Goal: Task Accomplishment & Management: Manage account settings

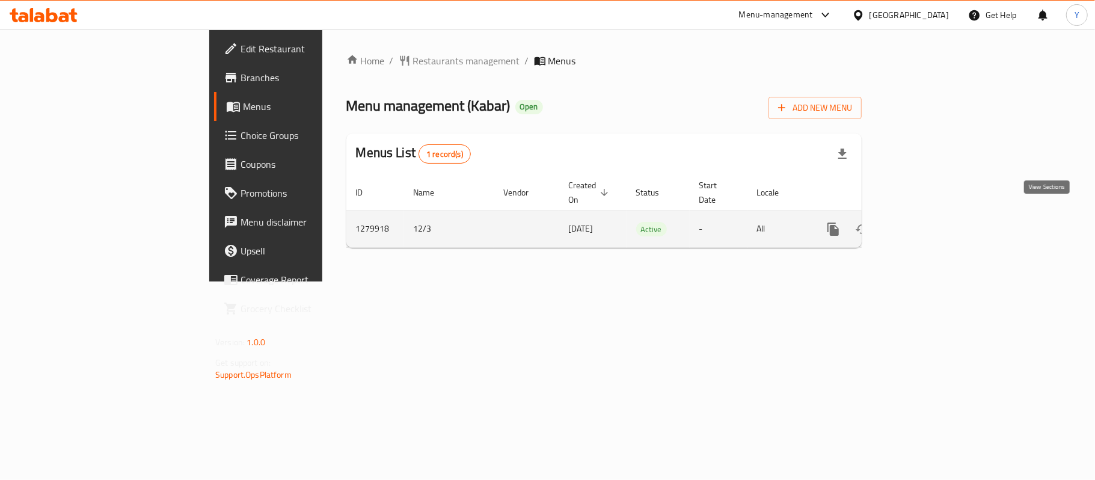
click at [927, 222] on icon "enhanced table" at bounding box center [920, 229] width 14 height 14
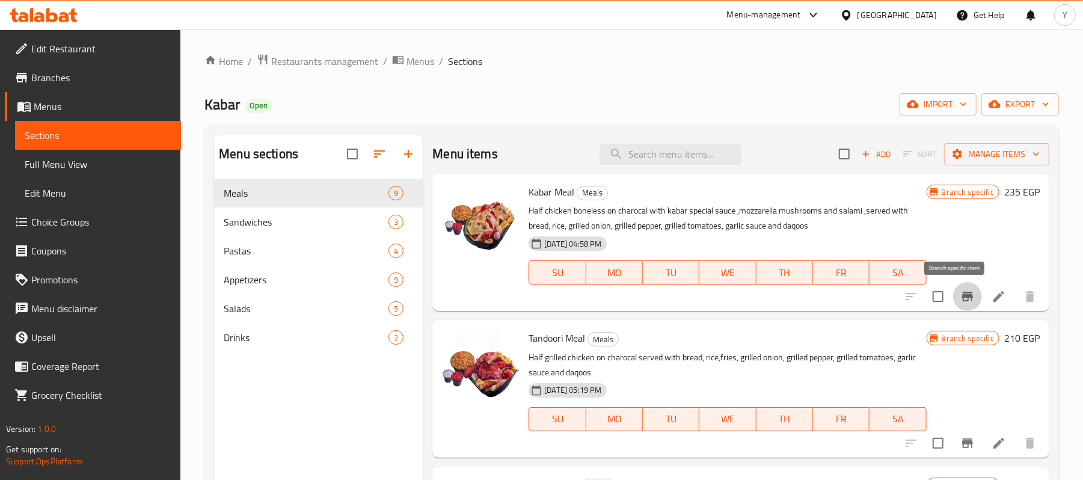
click at [960, 295] on icon "Branch-specific-item" at bounding box center [967, 296] width 14 height 14
click at [956, 435] on button "Branch-specific-item" at bounding box center [967, 443] width 29 height 29
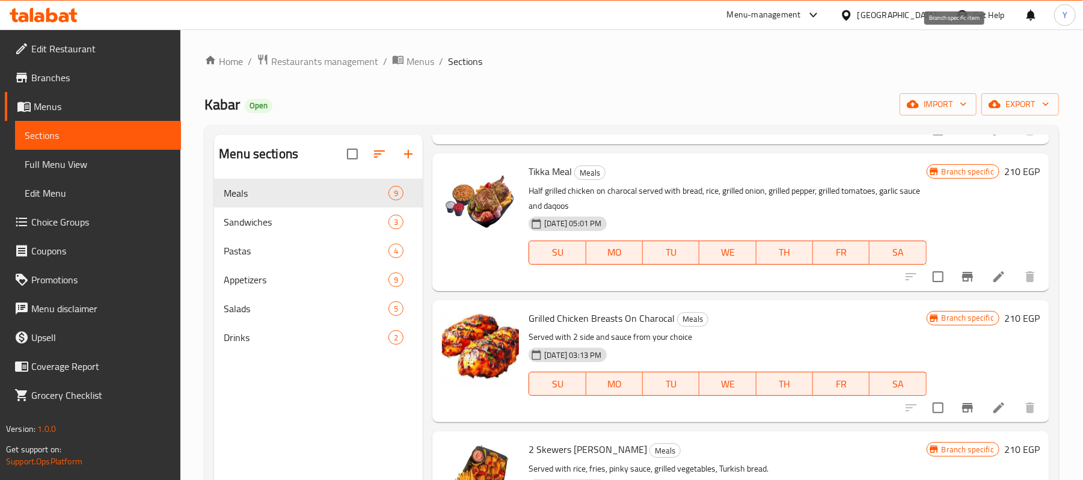
scroll to position [481, 0]
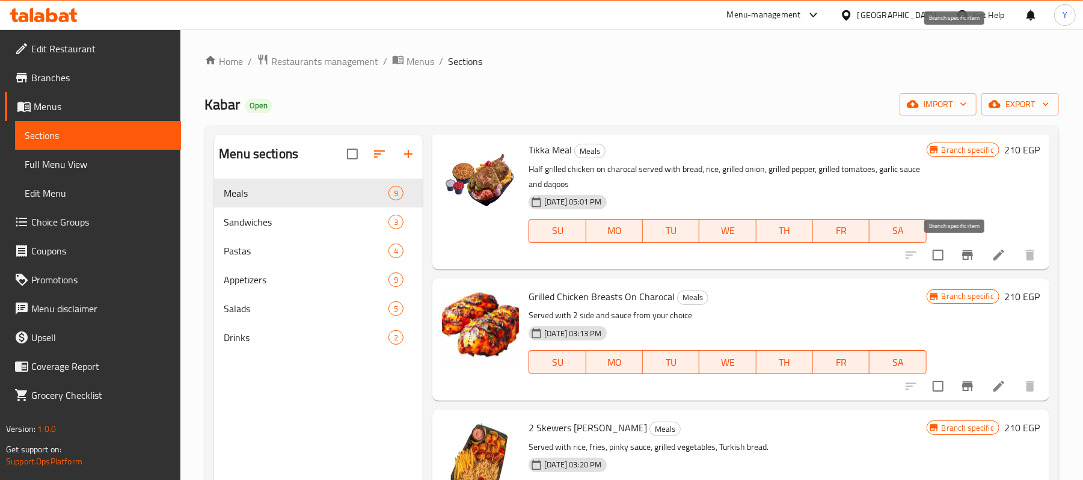
click at [960, 261] on icon "Branch-specific-item" at bounding box center [967, 255] width 14 height 14
click at [960, 383] on icon "Branch-specific-item" at bounding box center [967, 386] width 14 height 14
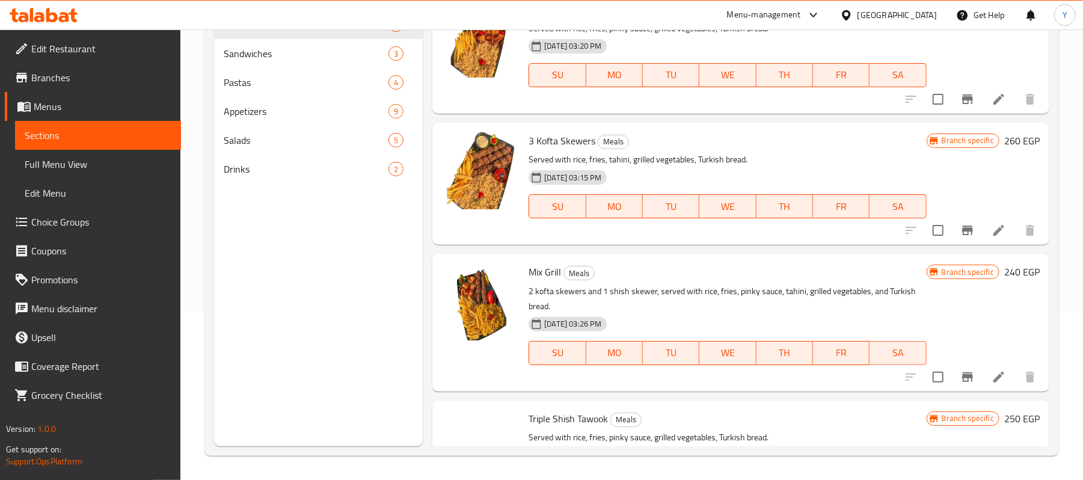
scroll to position [807, 0]
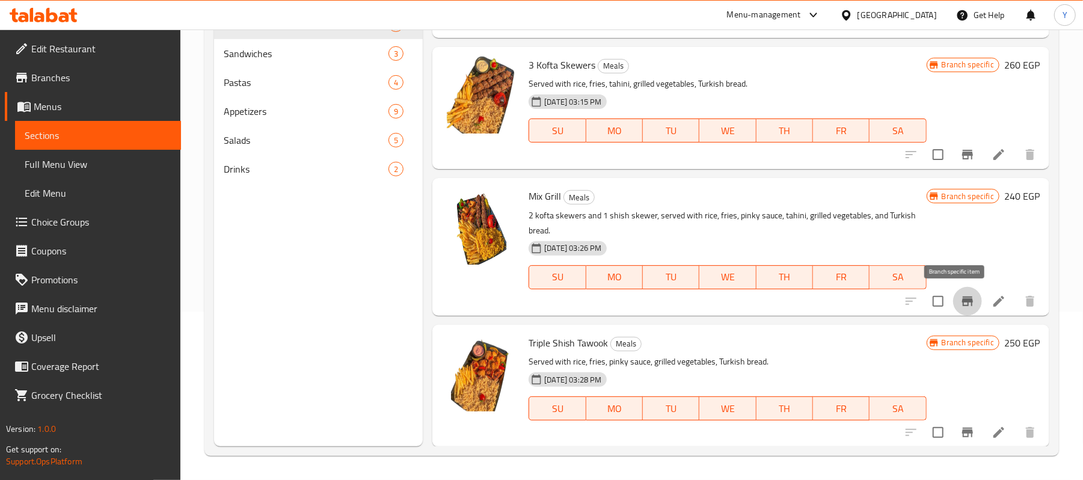
click at [953, 304] on button "Branch-specific-item" at bounding box center [967, 301] width 29 height 29
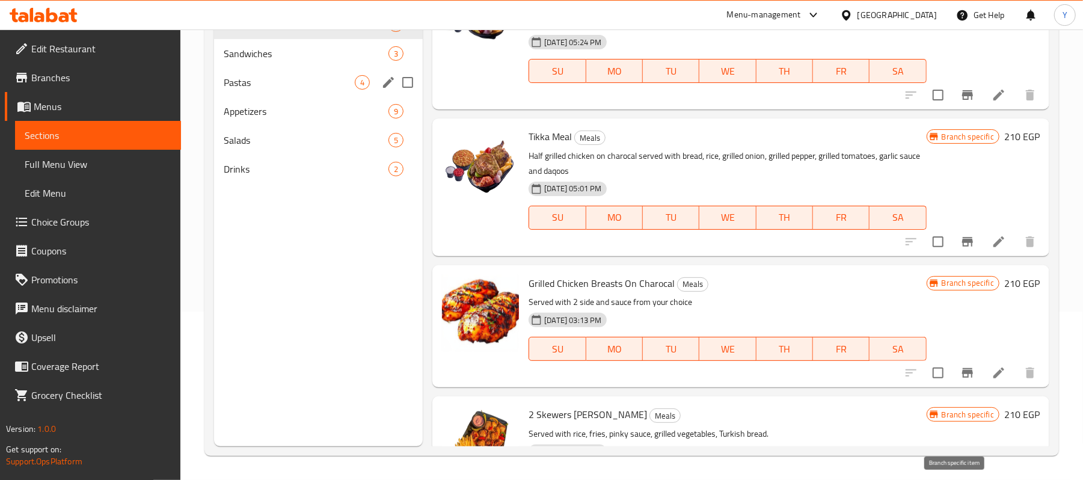
click at [303, 63] on div "Sandwiches 3" at bounding box center [318, 53] width 209 height 29
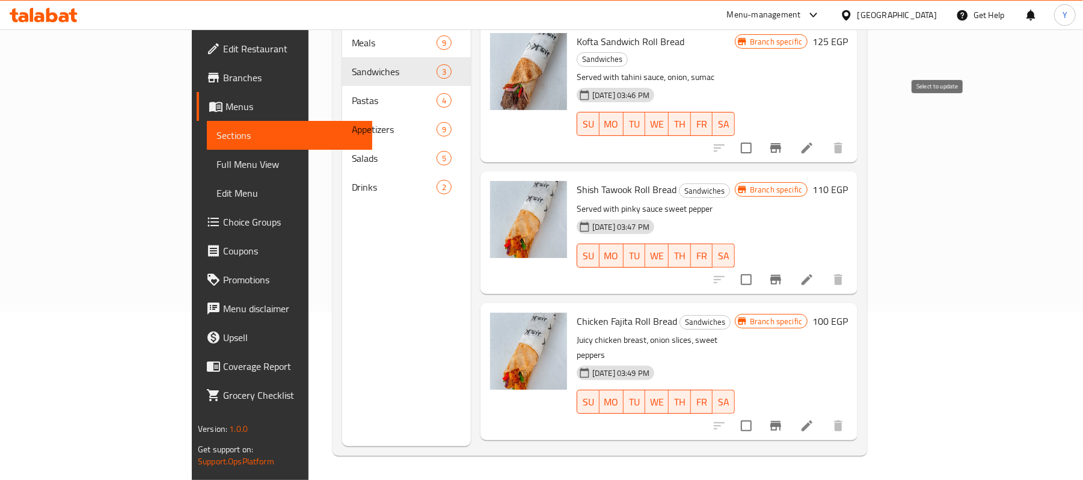
click at [781, 143] on icon "Branch-specific-item" at bounding box center [775, 148] width 11 height 10
click at [781, 275] on icon "Branch-specific-item" at bounding box center [775, 280] width 11 height 10
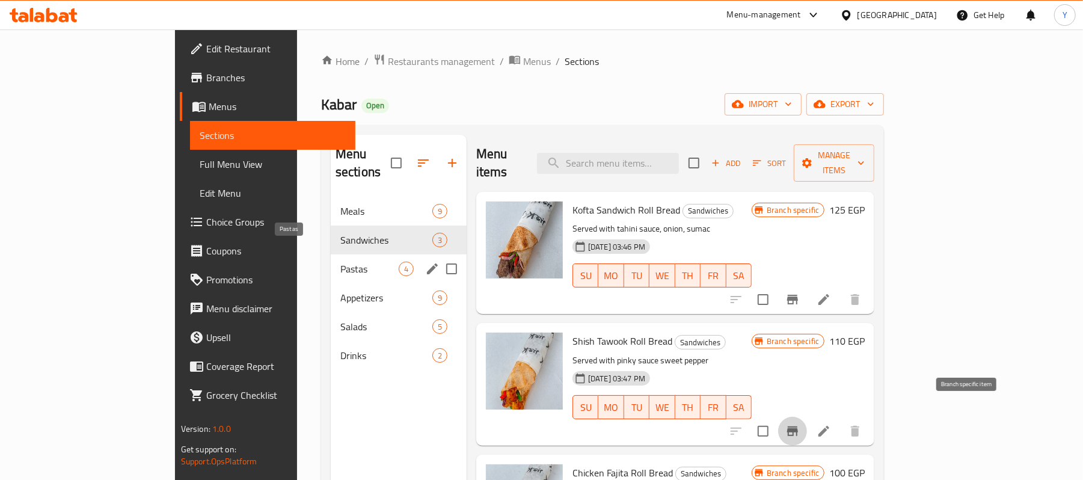
click at [340, 262] on span "Pastas" at bounding box center [369, 269] width 58 height 14
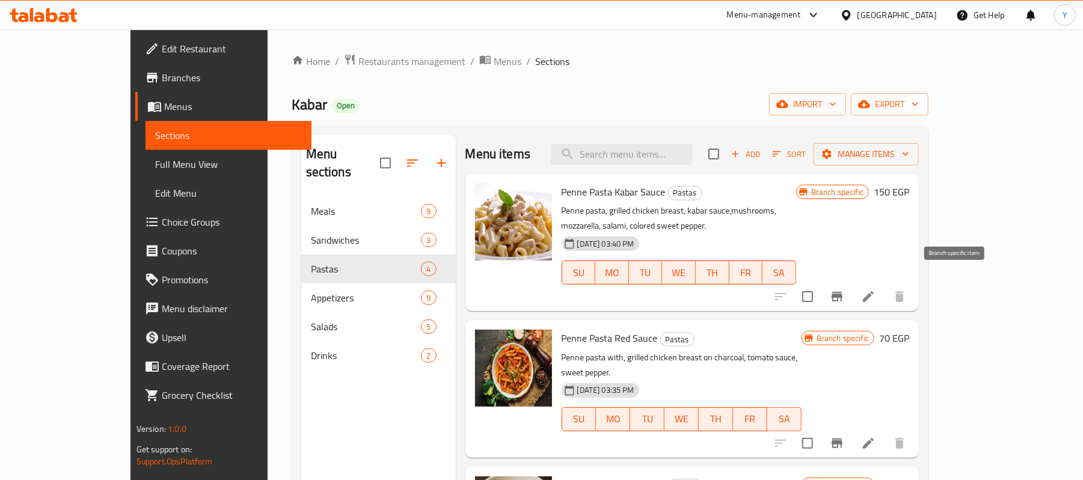
click at [843, 292] on icon "Branch-specific-item" at bounding box center [837, 297] width 11 height 10
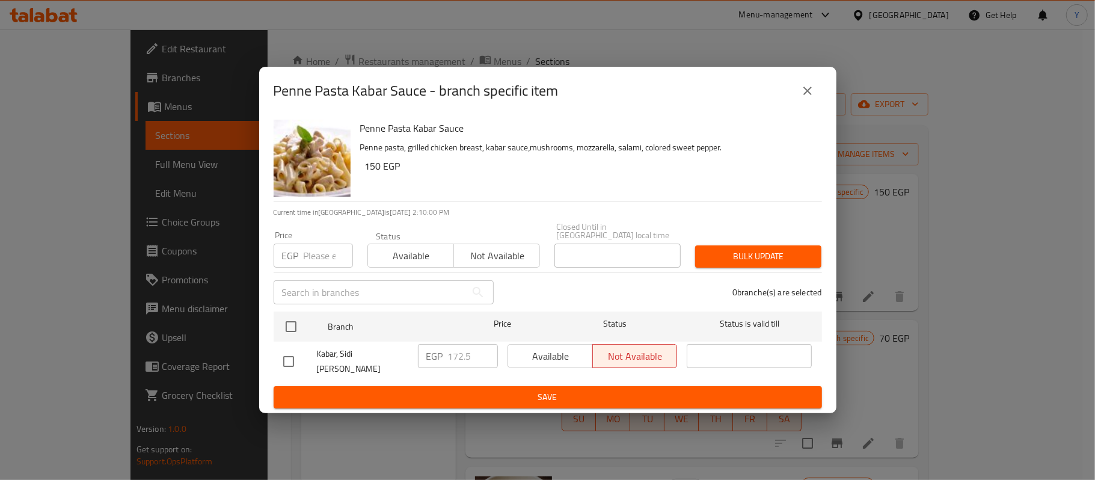
click at [812, 87] on button "close" at bounding box center [807, 90] width 29 height 29
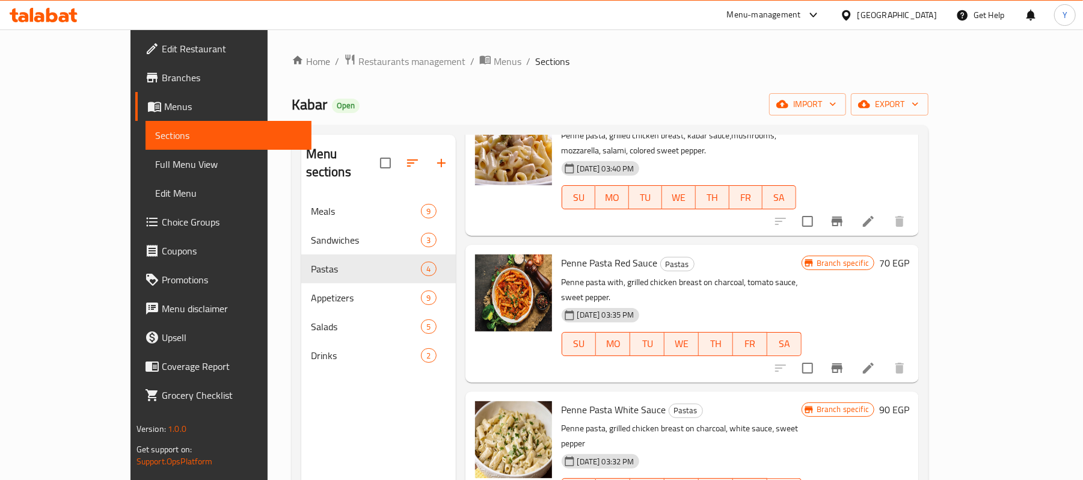
scroll to position [169, 0]
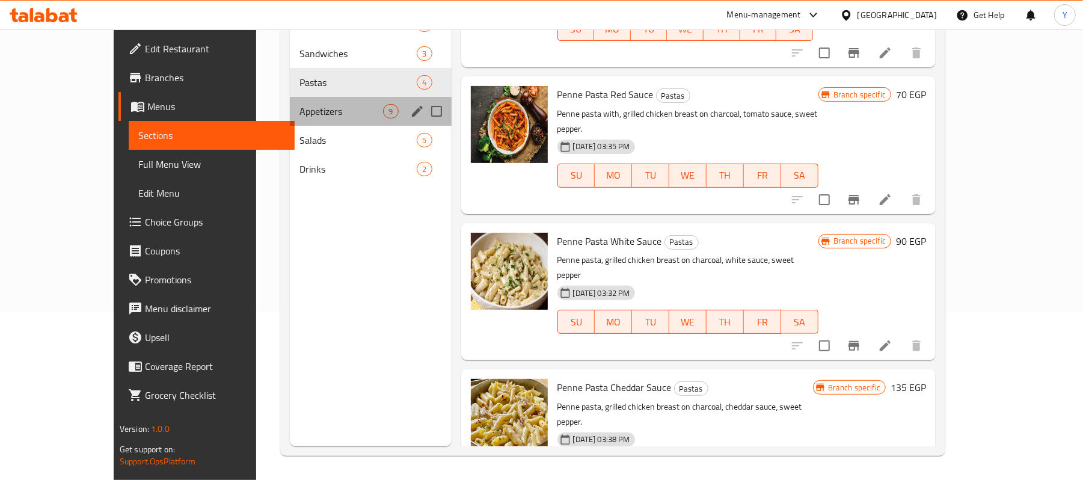
click at [290, 118] on div "Appetizers 9" at bounding box center [371, 111] width 162 height 29
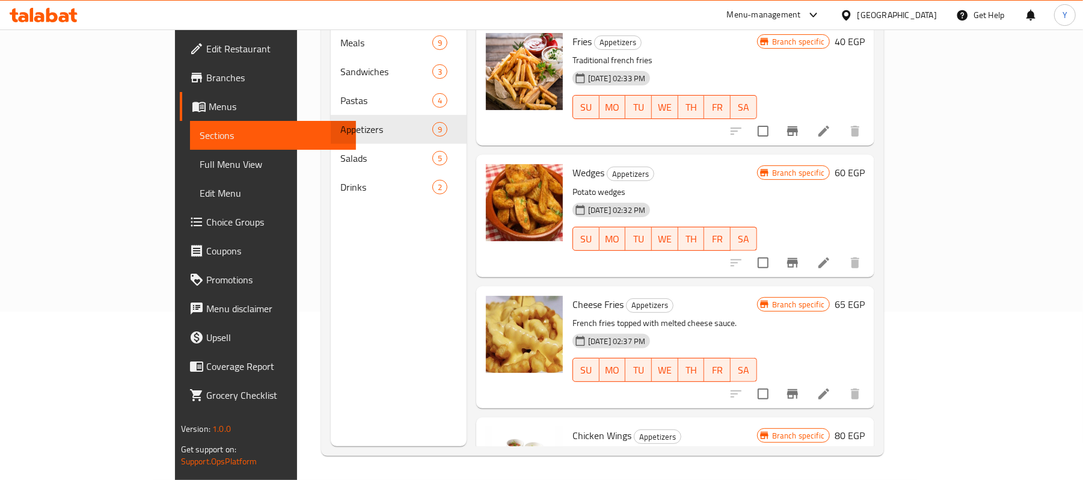
click at [807, 118] on button "Branch-specific-item" at bounding box center [792, 131] width 29 height 29
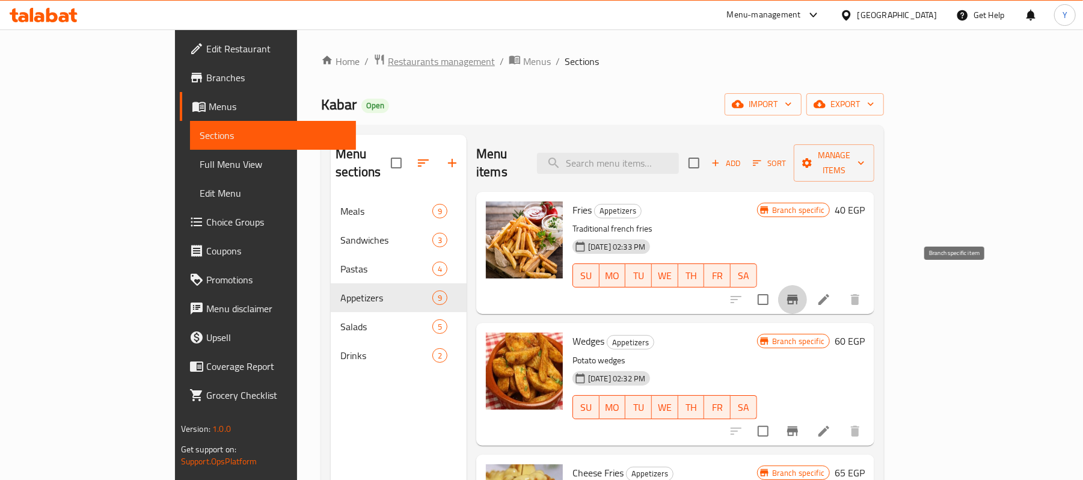
click at [388, 60] on span "Restaurants management" at bounding box center [441, 61] width 107 height 14
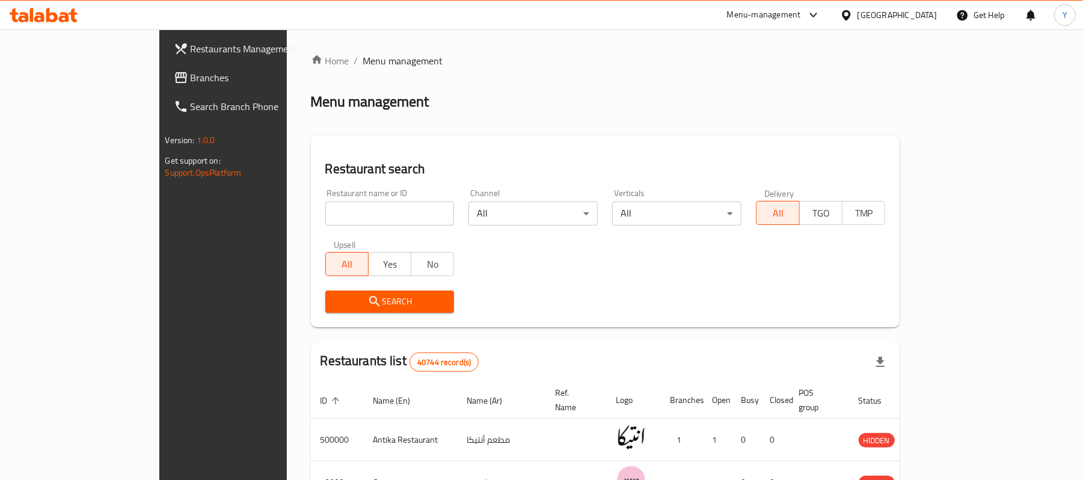
click at [336, 203] on input "search" at bounding box center [389, 213] width 129 height 24
type input "كعبر"
click button "Search" at bounding box center [389, 301] width 129 height 22
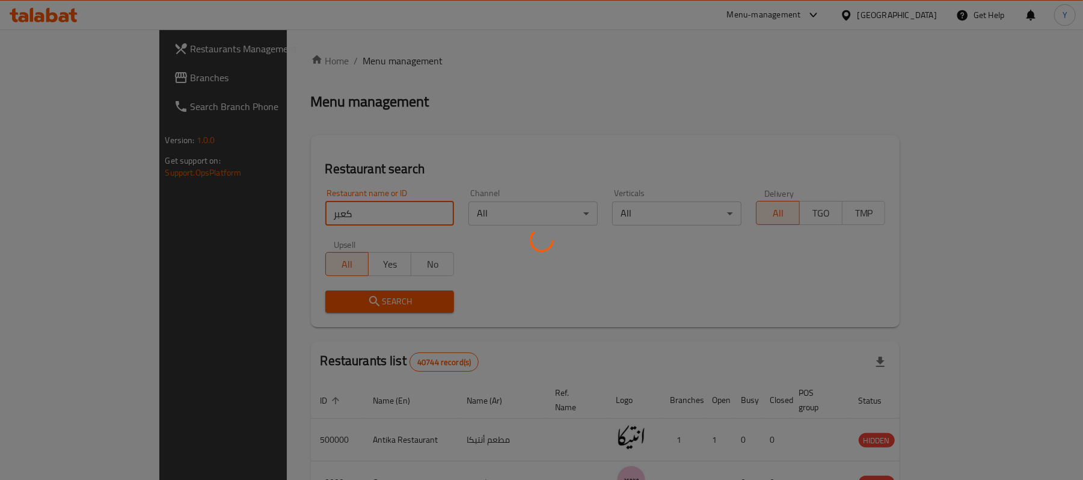
click button "Search" at bounding box center [389, 301] width 129 height 22
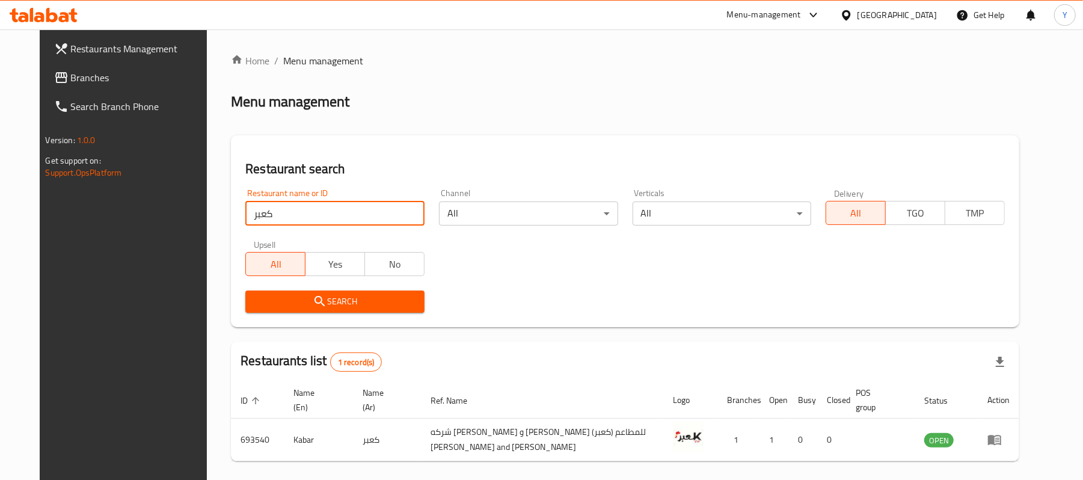
scroll to position [46, 0]
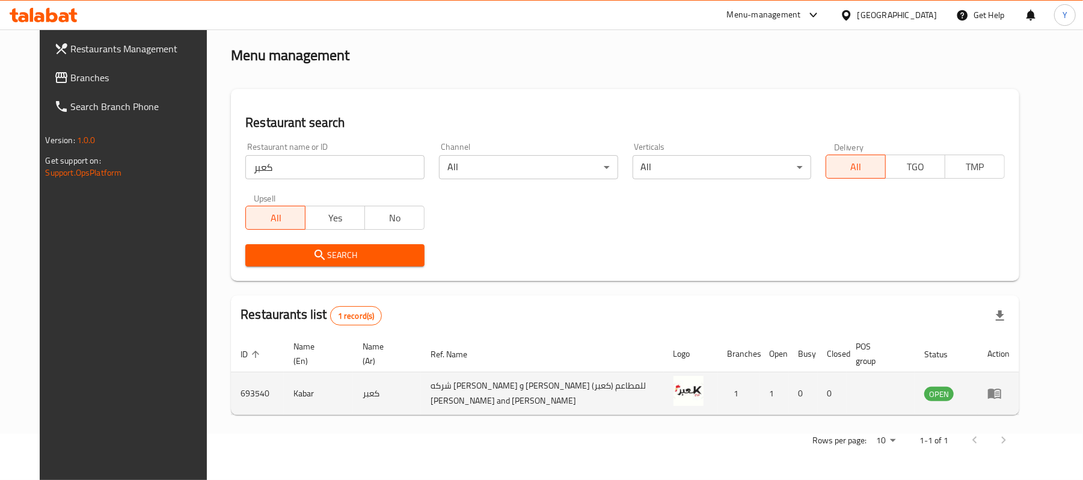
click at [231, 390] on td "693540" at bounding box center [257, 393] width 53 height 43
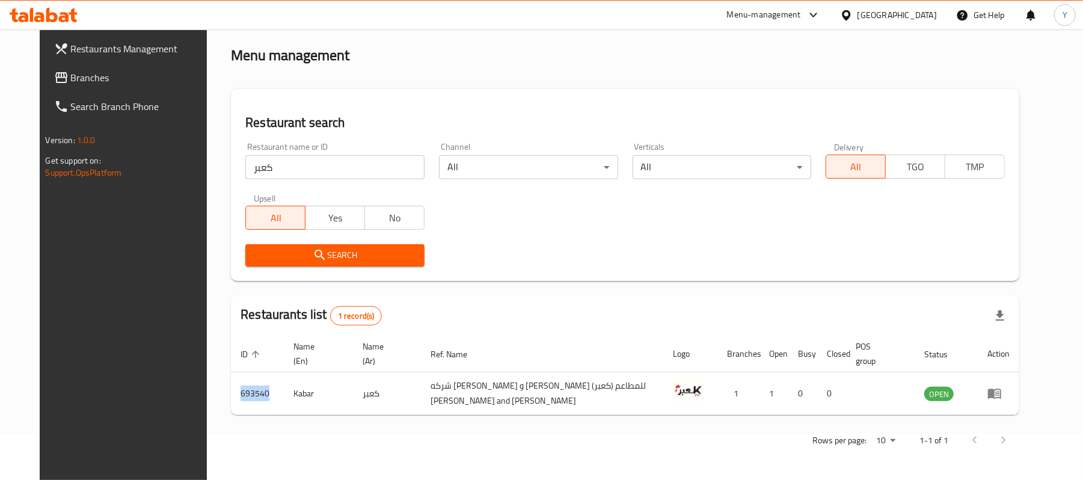
copy td "693540"
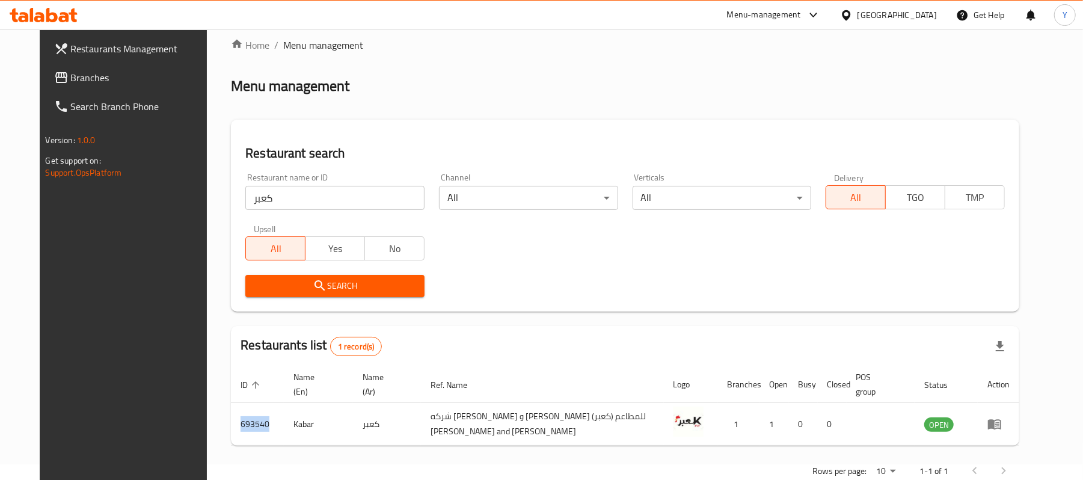
scroll to position [0, 0]
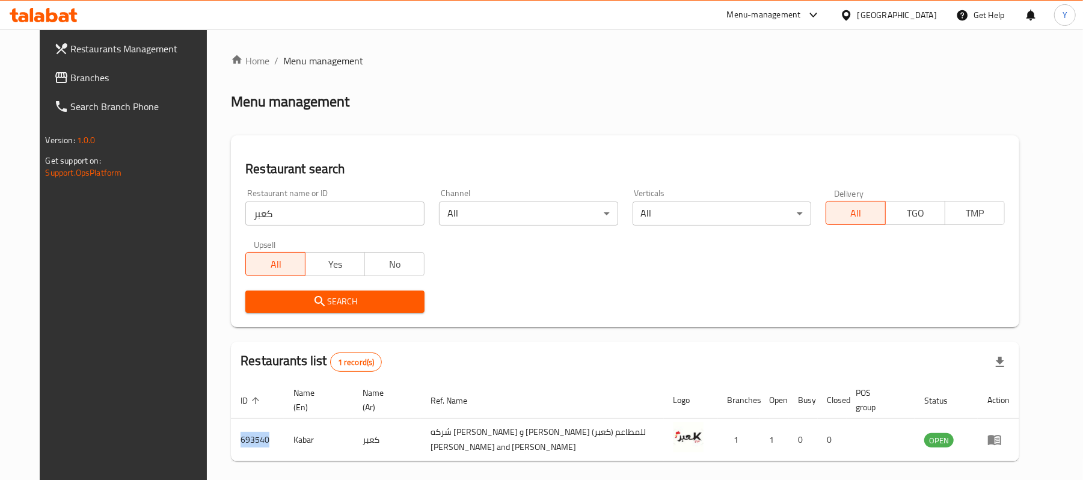
click at [132, 48] on span "Restaurants Management" at bounding box center [141, 48] width 140 height 14
